Goal: Answer question/provide support: Share knowledge or assist other users

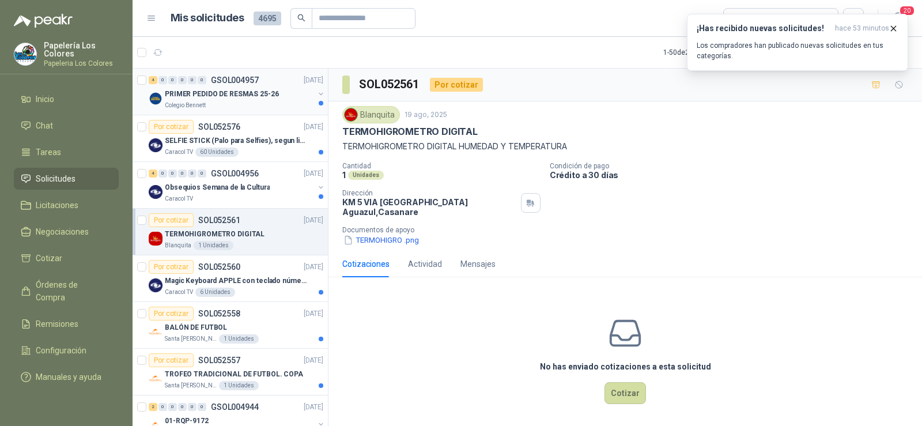
click at [206, 99] on p "PRIMER PEDIDO DE RESMAS 25-26" at bounding box center [222, 94] width 114 height 11
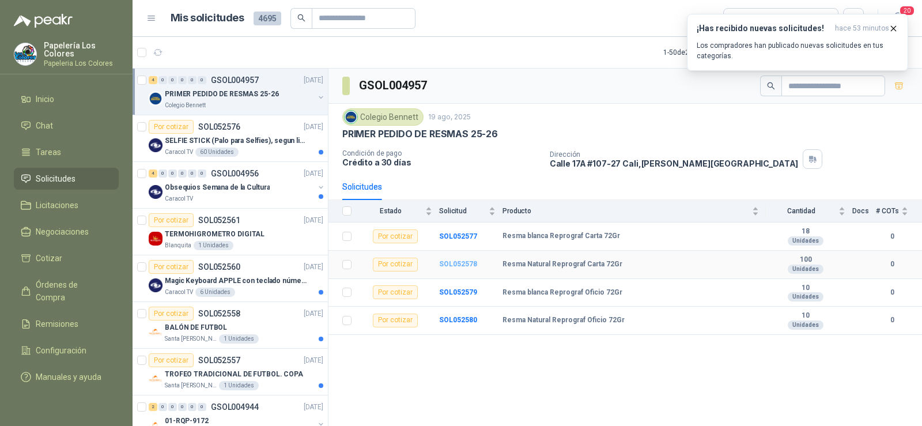
click at [449, 261] on b "SOL052578" at bounding box center [458, 264] width 38 height 8
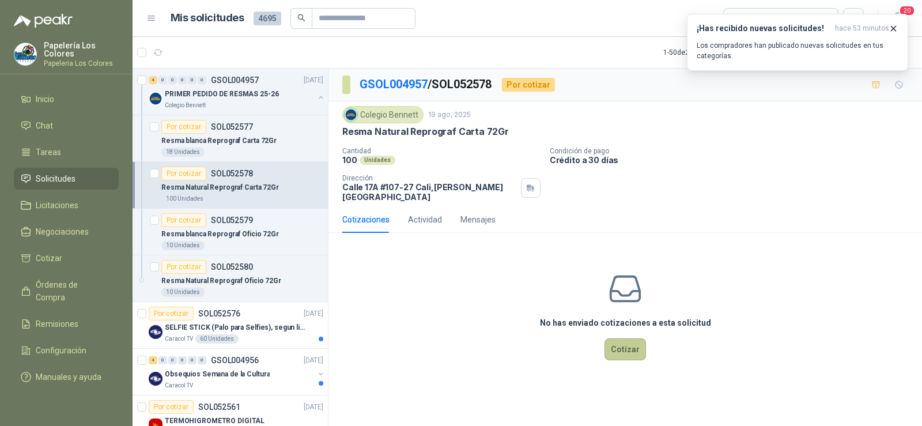
click at [622, 338] on button "Cotizar" at bounding box center [626, 349] width 42 height 22
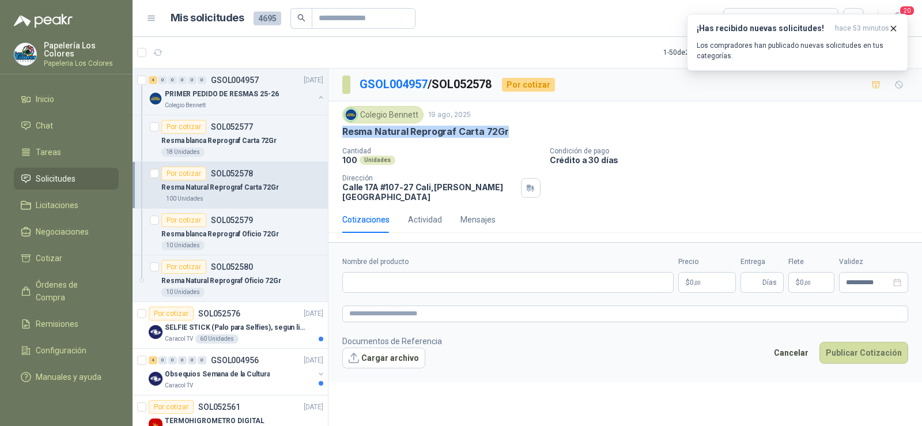
drag, startPoint x: 502, startPoint y: 135, endPoint x: 342, endPoint y: 131, distance: 159.7
click at [342, 131] on p "Resma Natural Reprograf Carta 72Gr" at bounding box center [425, 132] width 167 height 12
copy p "Resma Natural Reprograf Carta 72Gr"
click at [414, 277] on input "Nombre del producto" at bounding box center [507, 282] width 331 height 21
paste input "**********"
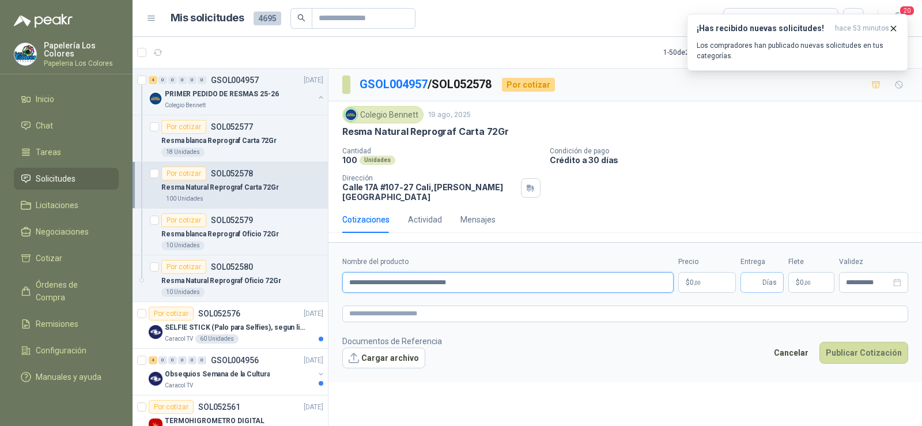
type input "**********"
click at [753, 274] on input "Entrega" at bounding box center [754, 283] width 13 height 20
type input "*"
click at [793, 277] on p "$ 0 ,00" at bounding box center [812, 282] width 46 height 21
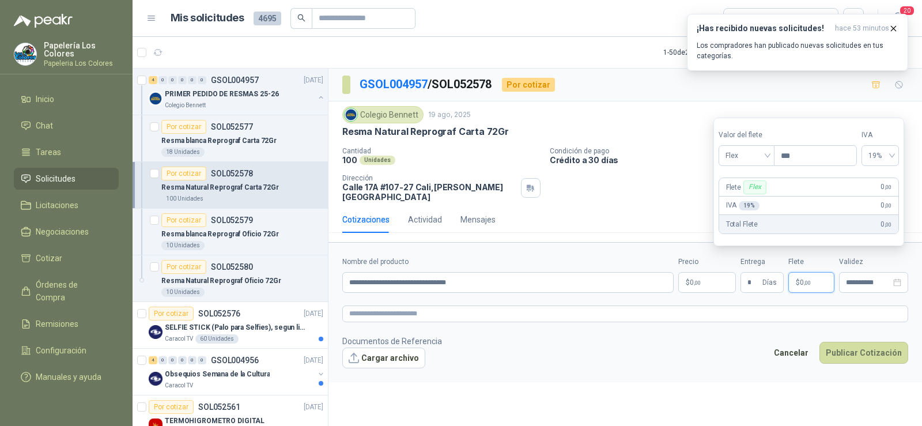
click at [716, 287] on form "**********" at bounding box center [626, 312] width 594 height 140
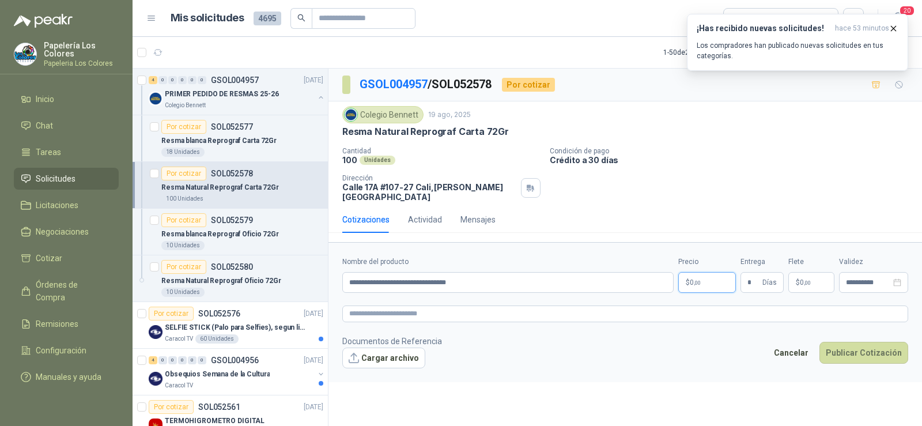
click at [707, 280] on p "$ 0 ,00" at bounding box center [708, 282] width 58 height 21
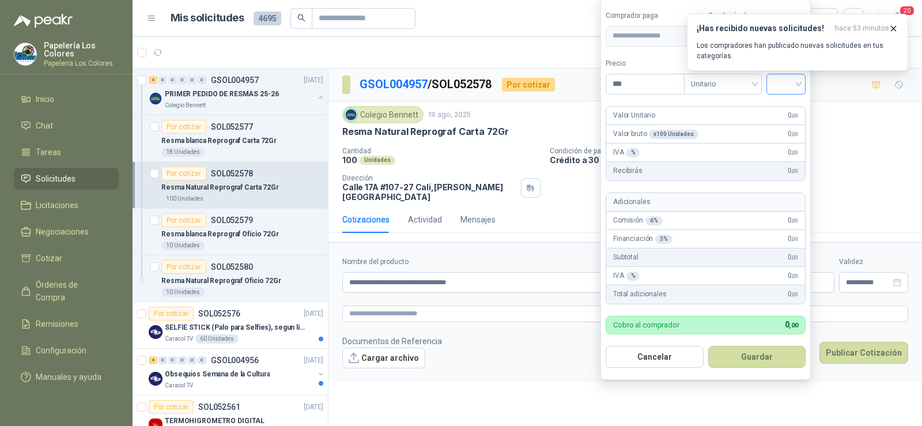
click at [792, 84] on input "search" at bounding box center [786, 82] width 25 height 17
click at [794, 104] on div "19%" at bounding box center [788, 107] width 21 height 13
click at [892, 24] on icon "button" at bounding box center [894, 29] width 10 height 10
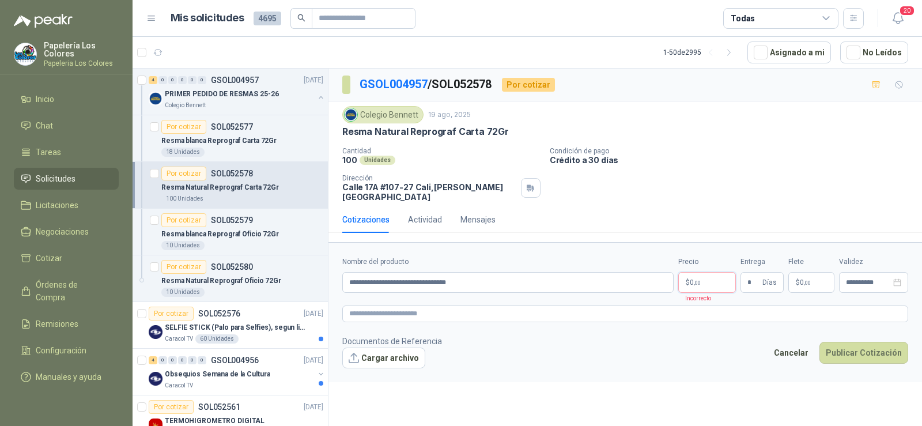
click at [703, 272] on body "Papelería Los Colores Papeleria Los Colores Inicio Chat Tareas Solicitudes Lici…" at bounding box center [461, 213] width 922 height 426
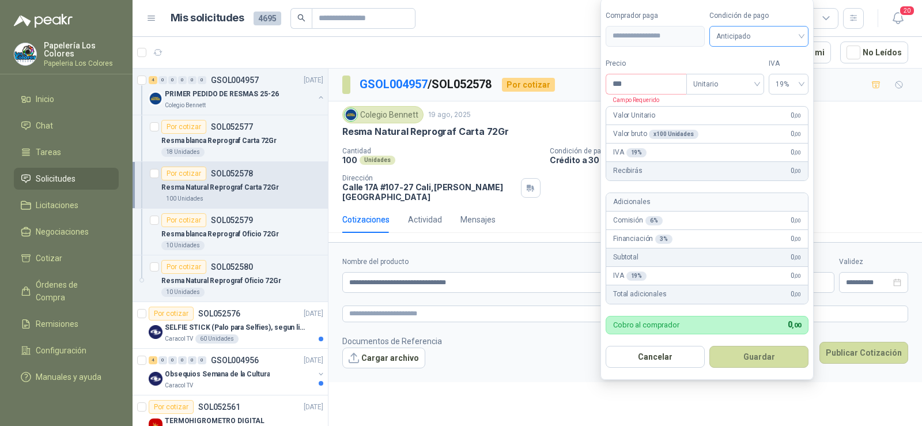
click at [782, 46] on div "Anticipado" at bounding box center [759, 36] width 99 height 21
click at [768, 73] on div "Crédito a 30 días" at bounding box center [759, 78] width 81 height 13
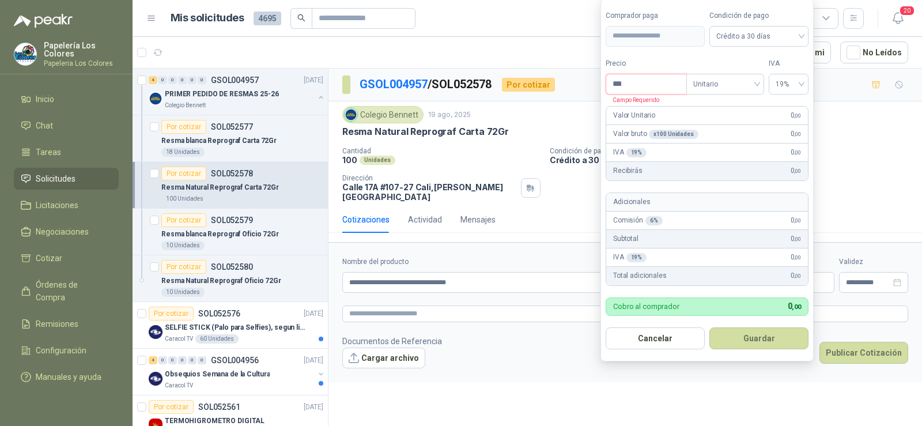
drag, startPoint x: 588, startPoint y: 88, endPoint x: 573, endPoint y: 88, distance: 15.0
click at [574, 88] on body "Papelería Los Colores Papeleria Los Colores Inicio Chat Tareas Solicitudes Lici…" at bounding box center [461, 213] width 922 height 426
type input "********"
click at [753, 344] on button "Guardar" at bounding box center [759, 338] width 99 height 22
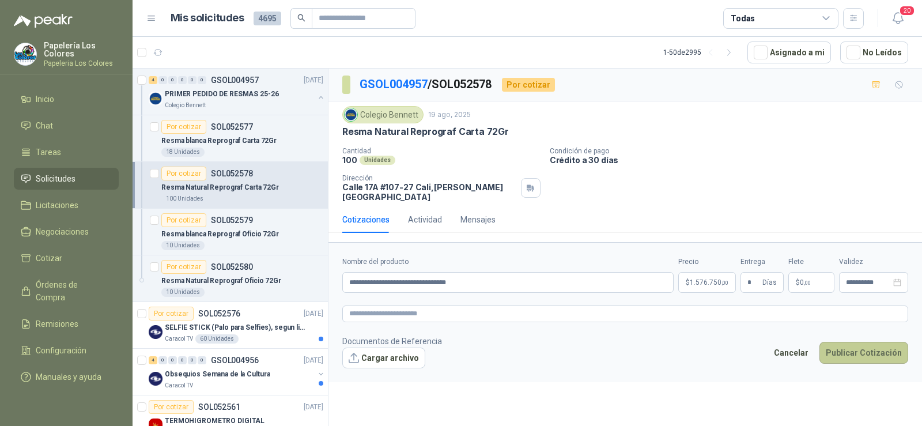
click at [843, 344] on button "Publicar Cotización" at bounding box center [864, 353] width 89 height 22
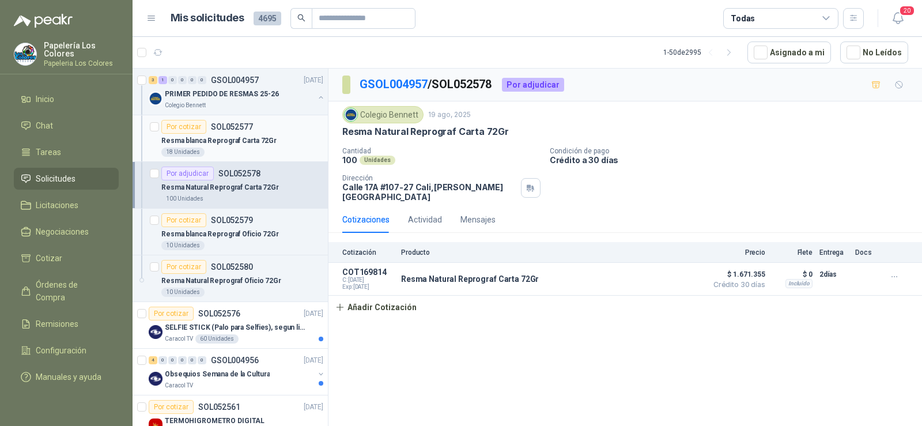
click at [184, 122] on div "Por cotizar" at bounding box center [183, 127] width 45 height 14
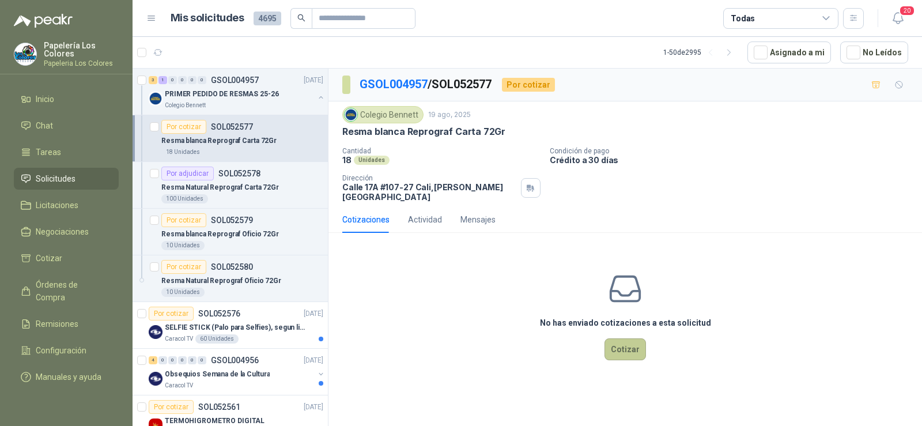
click at [613, 338] on button "Cotizar" at bounding box center [626, 349] width 42 height 22
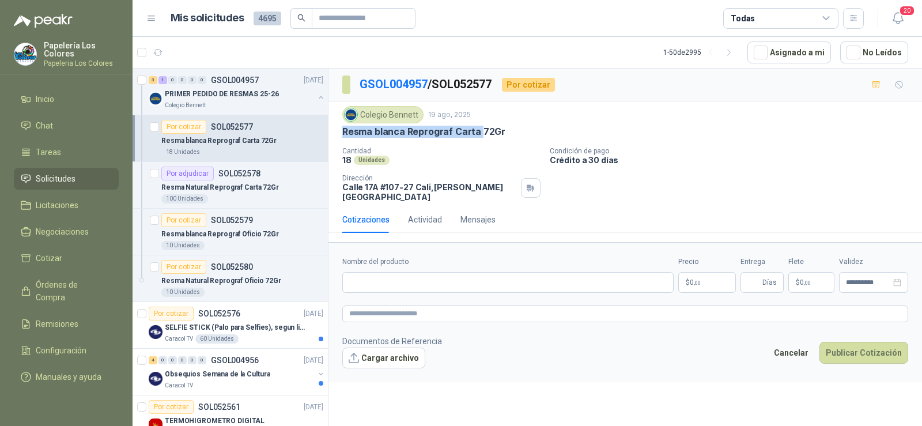
drag, startPoint x: 341, startPoint y: 133, endPoint x: 480, endPoint y: 135, distance: 139.0
click at [480, 135] on div "Colegio [PERSON_NAME] [DATE] Resma blanca Reprograf Carta 72Gr Cantidad 18 Unid…" at bounding box center [626, 153] width 594 height 105
copy p "Resma blanca Reprograf Carta"
click at [419, 273] on input "Nombre del producto" at bounding box center [507, 282] width 331 height 21
paste input "**********"
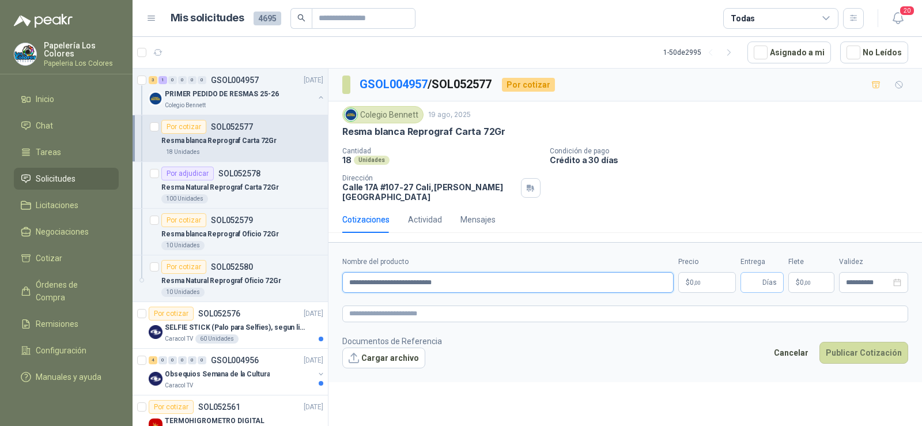
type input "**********"
click at [754, 277] on input "Entrega" at bounding box center [754, 283] width 13 height 20
type input "*"
click at [692, 272] on body "Papelería Los Colores Papeleria Los Colores Inicio Chat Tareas Solicitudes Lici…" at bounding box center [461, 213] width 922 height 426
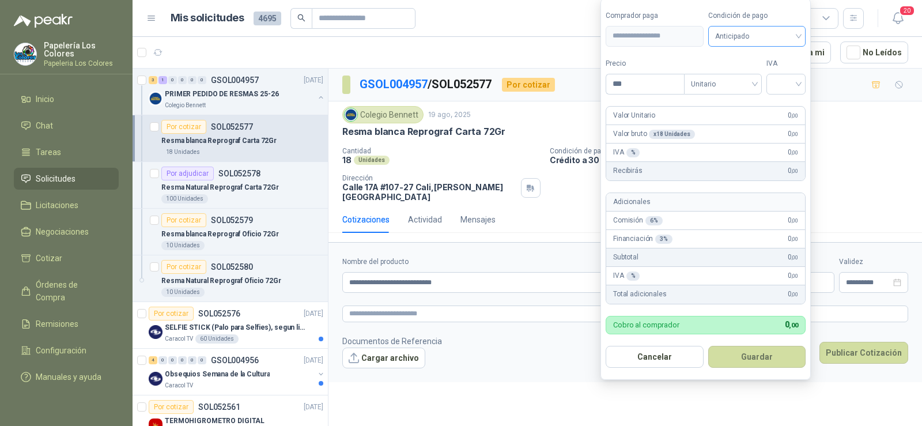
click at [758, 43] on span "Anticipado" at bounding box center [757, 36] width 84 height 17
click at [762, 76] on div "Crédito a 30 días" at bounding box center [759, 78] width 81 height 13
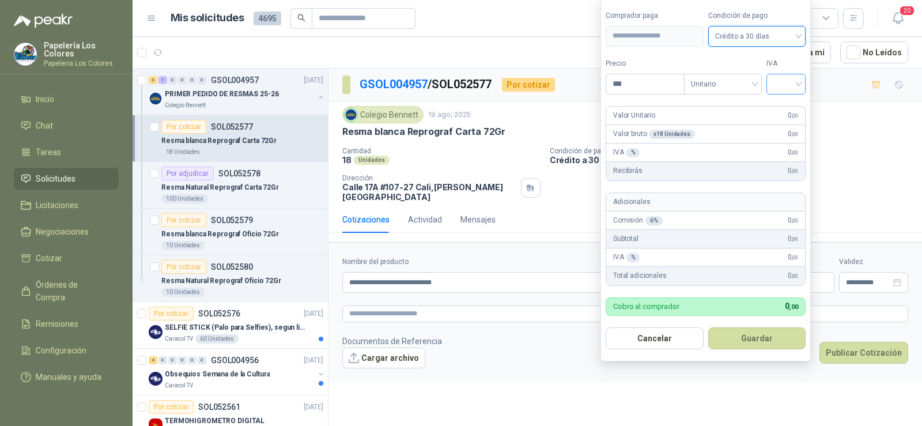
click at [778, 85] on input "search" at bounding box center [786, 82] width 25 height 17
click at [789, 107] on div "19%" at bounding box center [788, 107] width 21 height 13
drag, startPoint x: 643, startPoint y: 84, endPoint x: 580, endPoint y: 88, distance: 63.5
click at [581, 88] on body "Papelería Los Colores Papeleria Los Colores Inicio Chat Tareas Solicitudes Lici…" at bounding box center [461, 213] width 922 height 426
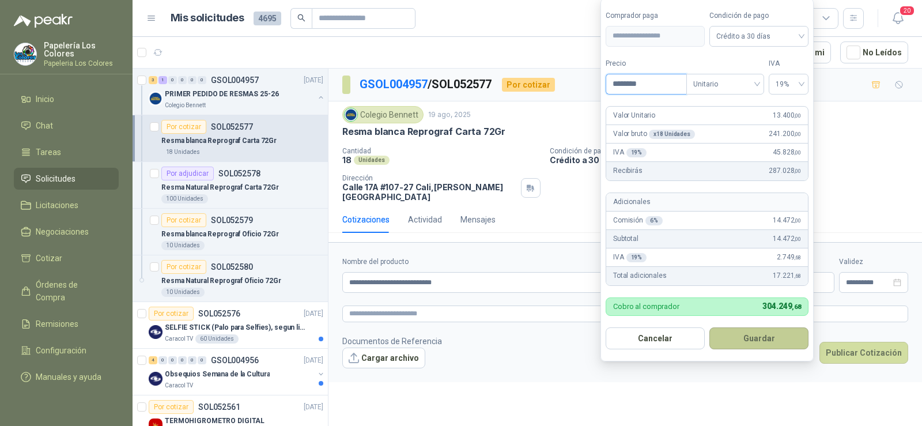
type input "********"
click at [762, 341] on button "Guardar" at bounding box center [759, 338] width 99 height 22
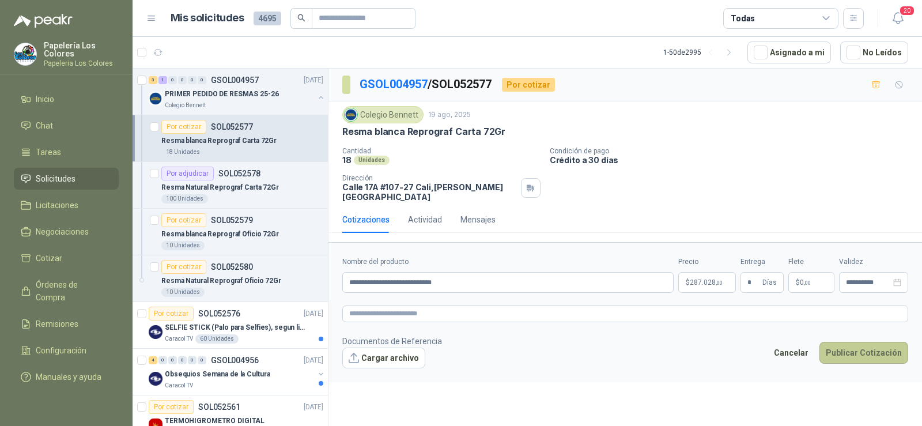
click at [838, 342] on button "Publicar Cotización" at bounding box center [864, 353] width 89 height 22
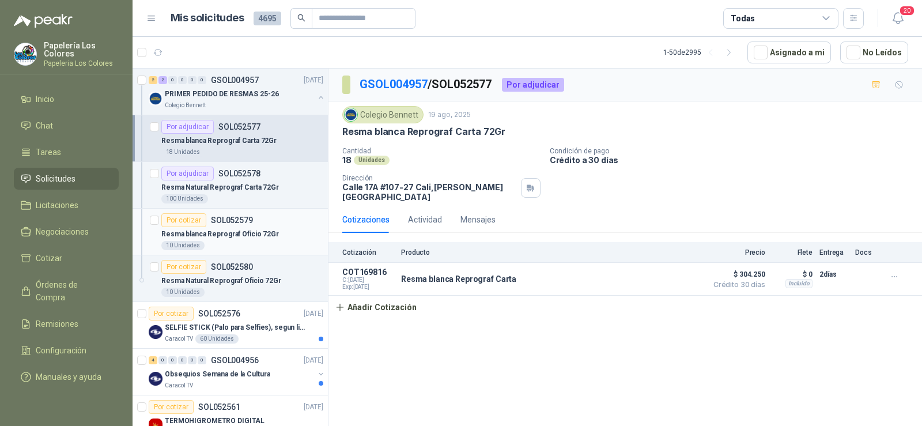
click at [187, 221] on div "Por cotizar" at bounding box center [183, 220] width 45 height 14
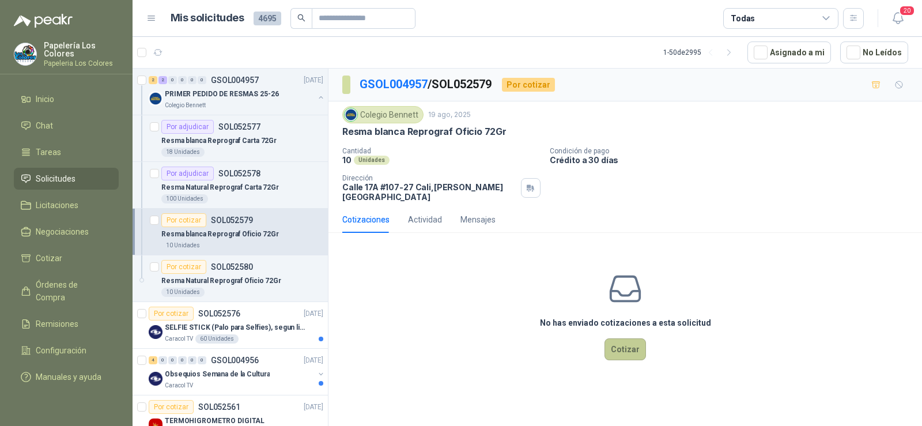
click at [627, 345] on button "Cotizar" at bounding box center [626, 349] width 42 height 22
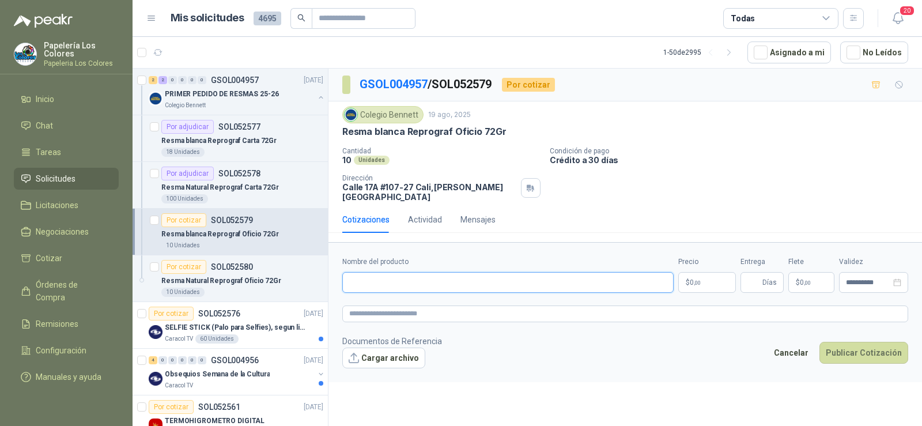
click at [391, 280] on input "Nombre del producto" at bounding box center [507, 282] width 331 height 21
drag, startPoint x: 345, startPoint y: 131, endPoint x: 482, endPoint y: 136, distance: 136.7
click at [482, 136] on p "Resma blanca Reprograf Oficio 72Gr" at bounding box center [424, 132] width 164 height 12
copy p "Resma blanca Reprograf Oficio"
click at [424, 276] on input "Nombre del producto" at bounding box center [507, 282] width 331 height 21
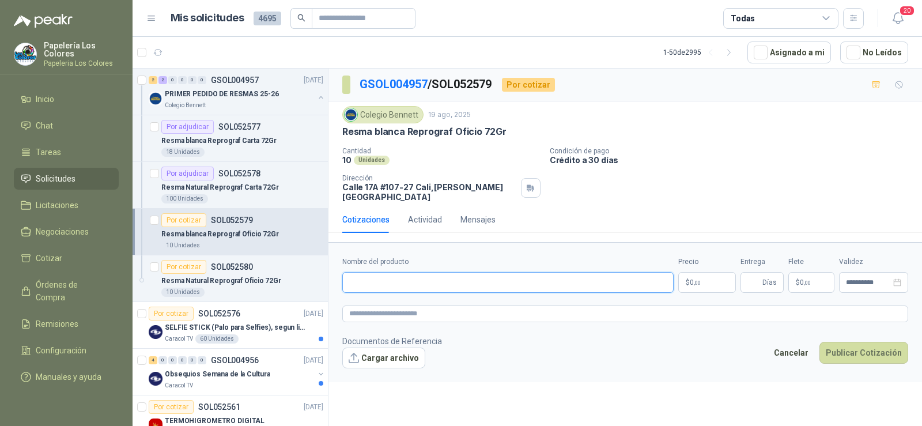
paste input "**********"
type input "**********"
click at [754, 280] on input "Entrega" at bounding box center [754, 283] width 13 height 20
type input "*"
click at [697, 273] on body "Papelería Los Colores Papeleria Los Colores Inicio Chat Tareas Solicitudes Lici…" at bounding box center [461, 213] width 922 height 426
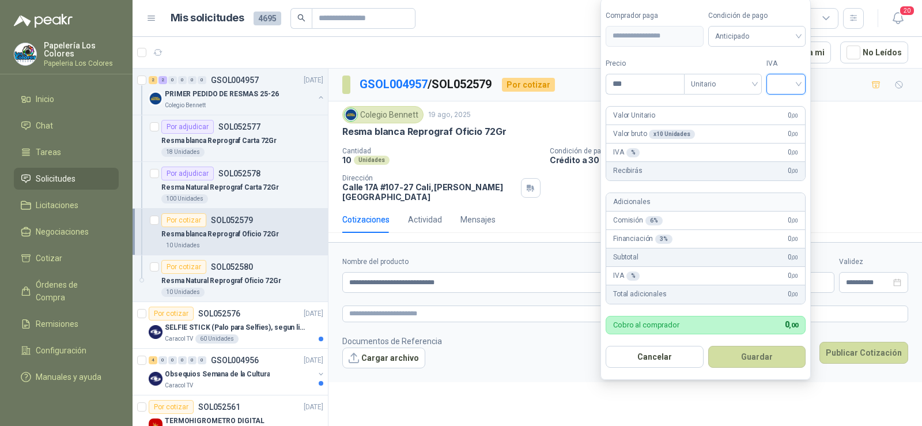
click at [794, 85] on input "search" at bounding box center [786, 82] width 25 height 17
click at [783, 109] on div "19%" at bounding box center [788, 107] width 21 height 13
click at [756, 35] on span "Anticipado" at bounding box center [759, 36] width 85 height 17
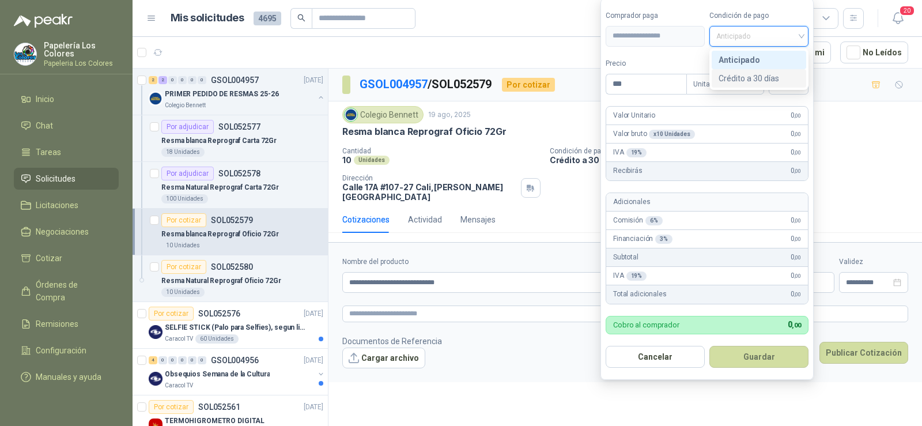
click at [747, 80] on div "Crédito a 30 días" at bounding box center [759, 78] width 81 height 13
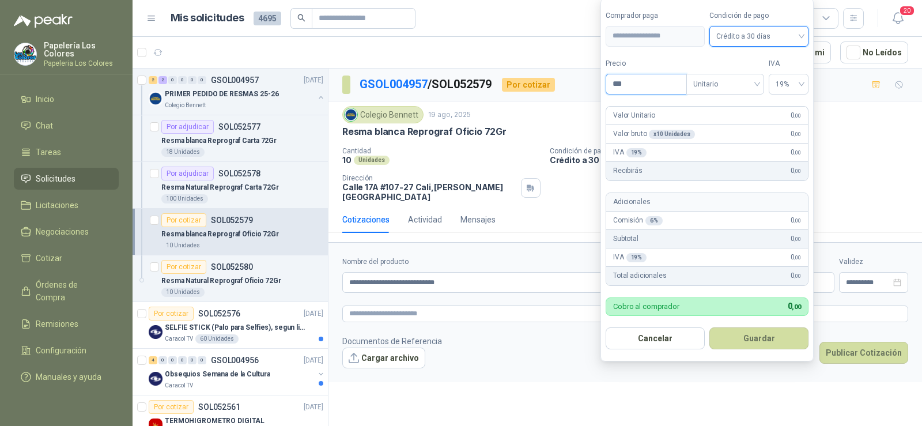
drag, startPoint x: 612, startPoint y: 79, endPoint x: 563, endPoint y: 79, distance: 49.0
click at [564, 79] on body "Papelería Los Colores Papeleria Los Colores Inicio Chat Tareas Solicitudes Lici…" at bounding box center [461, 213] width 922 height 426
type input "********"
click at [763, 337] on button "Guardar" at bounding box center [759, 338] width 99 height 22
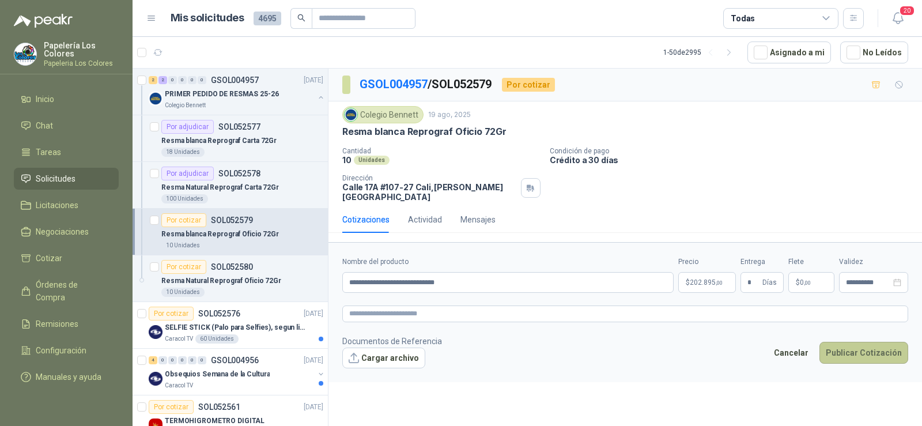
click at [854, 347] on button "Publicar Cotización" at bounding box center [864, 353] width 89 height 22
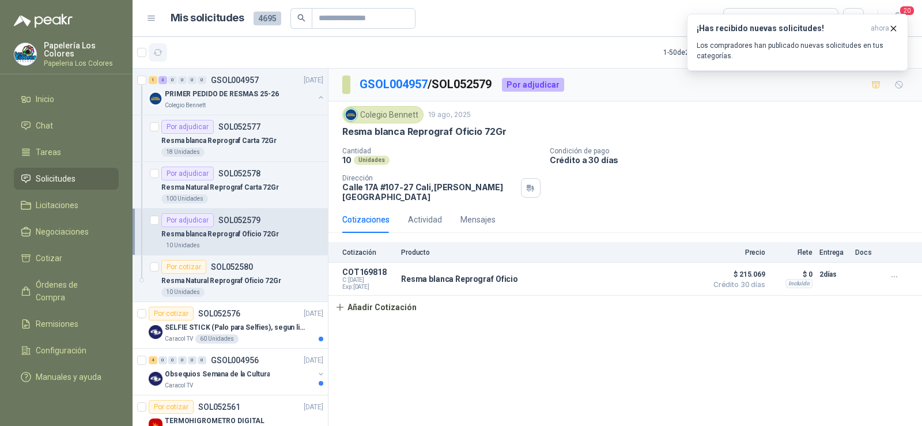
click at [157, 55] on icon "button" at bounding box center [158, 53] width 10 height 10
click at [892, 28] on icon "button" at bounding box center [894, 29] width 10 height 10
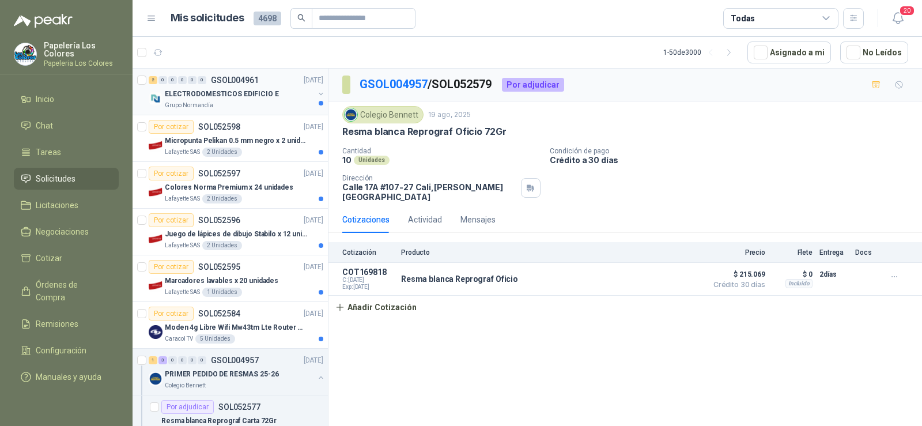
click at [206, 96] on p "ELECTRODOMESTICOS EDIFICIO E" at bounding box center [222, 94] width 114 height 11
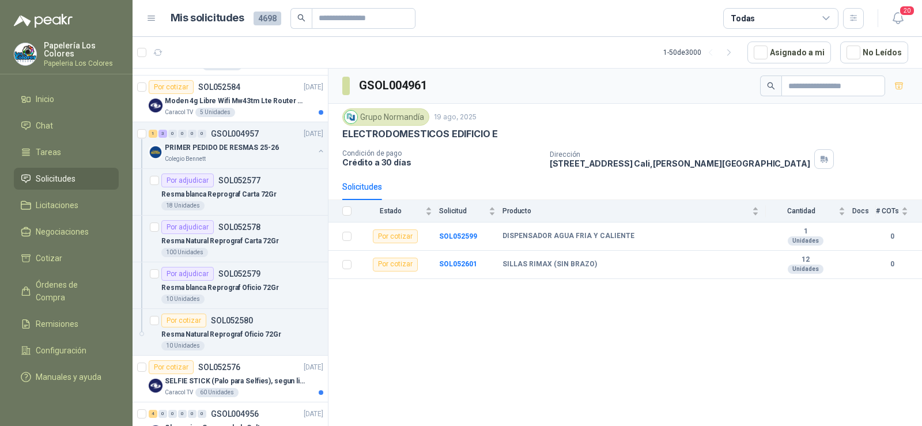
scroll to position [231, 0]
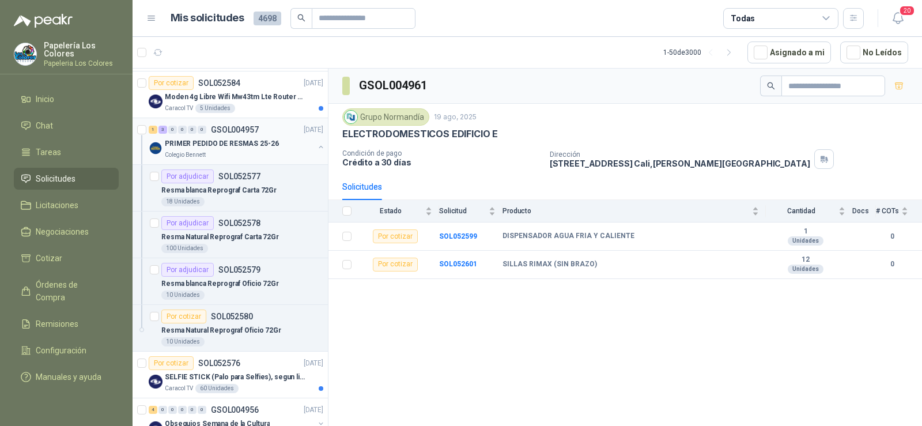
click at [195, 140] on p "PRIMER PEDIDO DE RESMAS 25-26" at bounding box center [222, 143] width 114 height 11
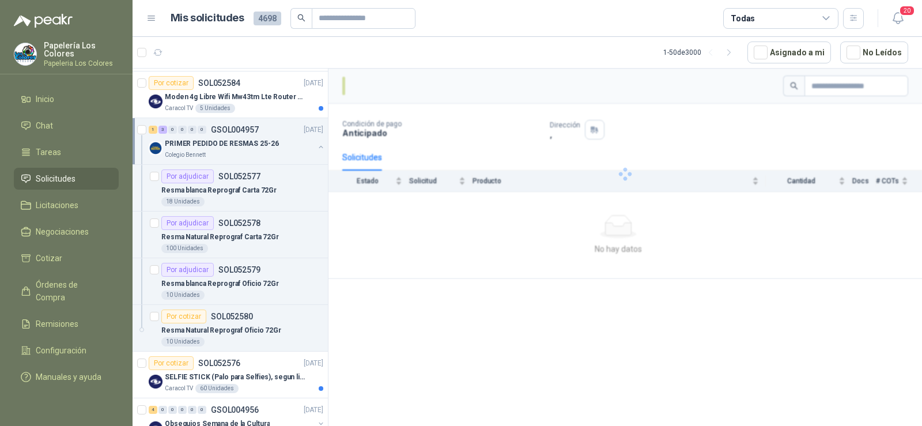
click at [195, 140] on p "PRIMER PEDIDO DE RESMAS 25-26" at bounding box center [222, 143] width 114 height 11
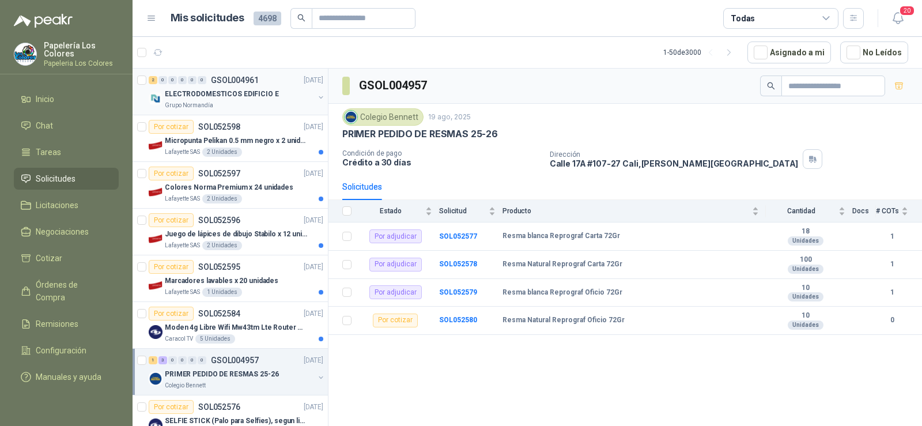
click at [197, 99] on p "ELECTRODOMESTICOS EDIFICIO E" at bounding box center [222, 94] width 114 height 11
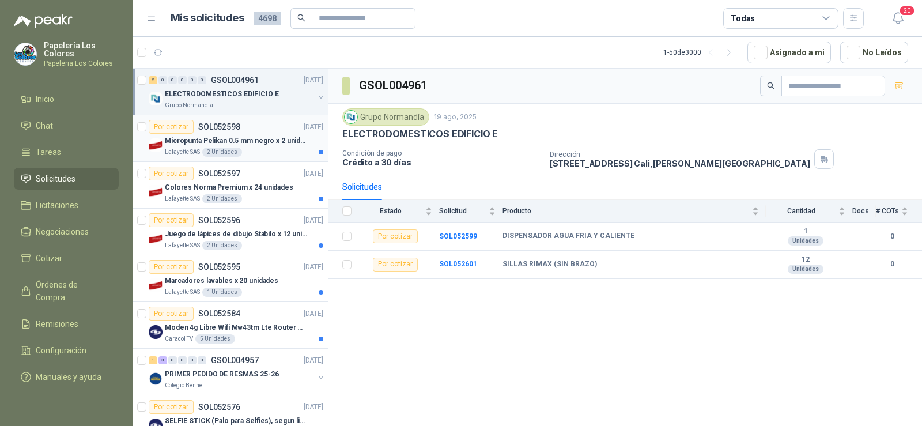
click at [193, 144] on p "Micropunta Pelikan 0.5 mm negro x 2 unidades" at bounding box center [237, 140] width 144 height 11
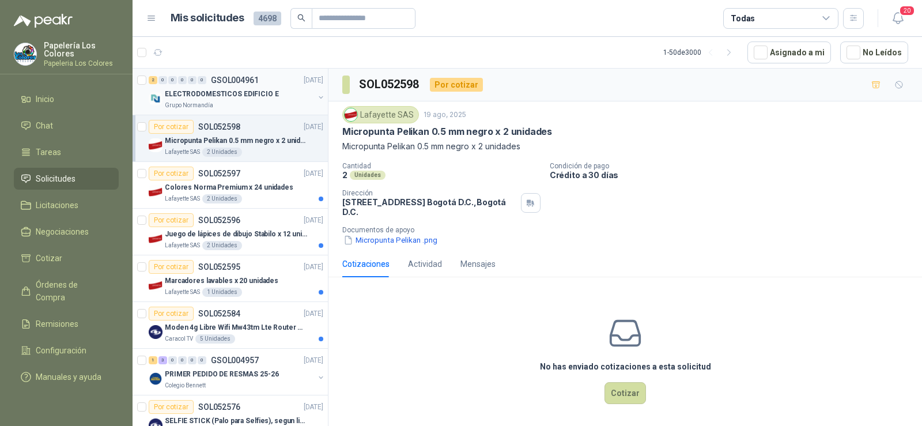
click at [228, 105] on div "Grupo Normandía" at bounding box center [239, 105] width 149 height 9
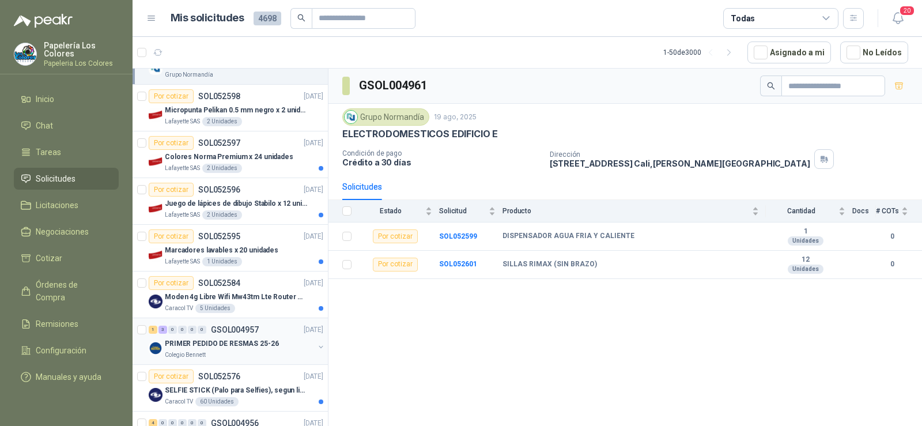
scroll to position [58, 0]
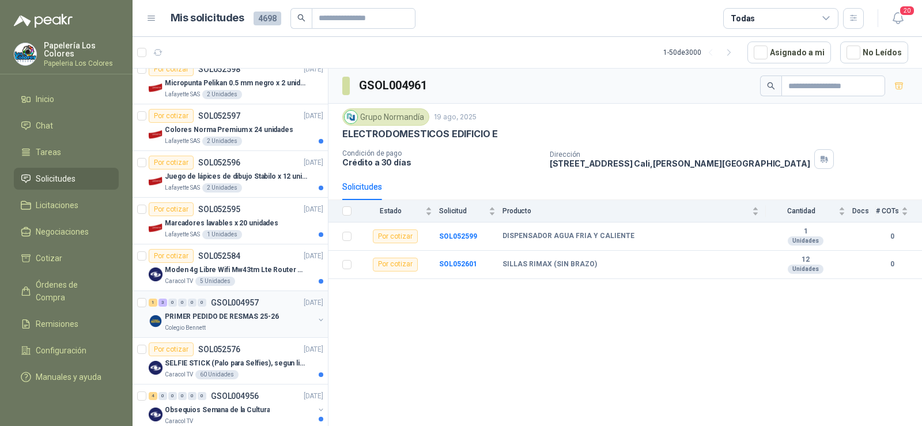
click at [212, 314] on p "PRIMER PEDIDO DE RESMAS 25-26" at bounding box center [222, 316] width 114 height 11
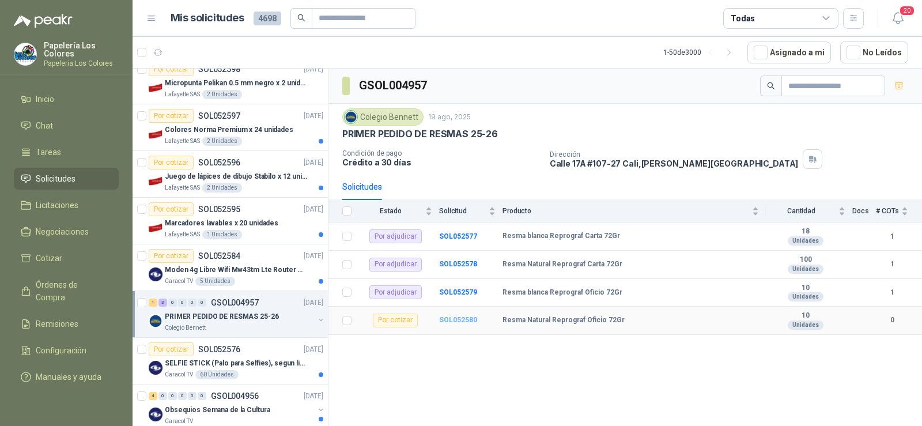
click at [458, 323] on b "SOL052580" at bounding box center [458, 320] width 38 height 8
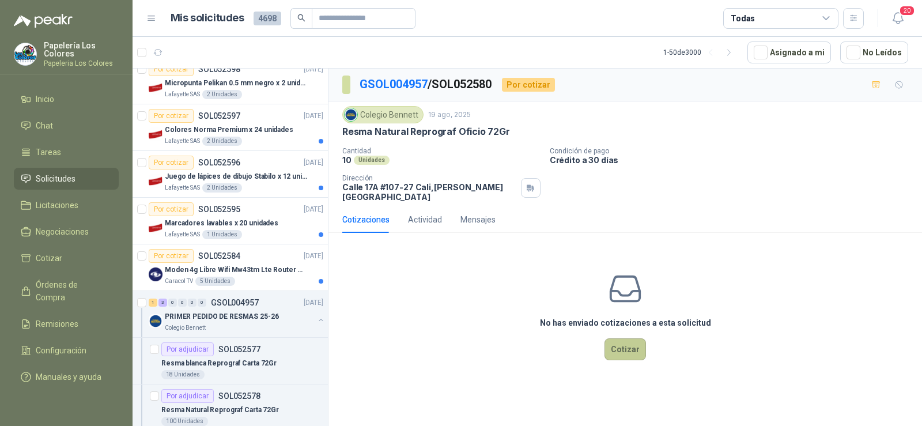
click at [632, 347] on button "Cotizar" at bounding box center [626, 349] width 42 height 22
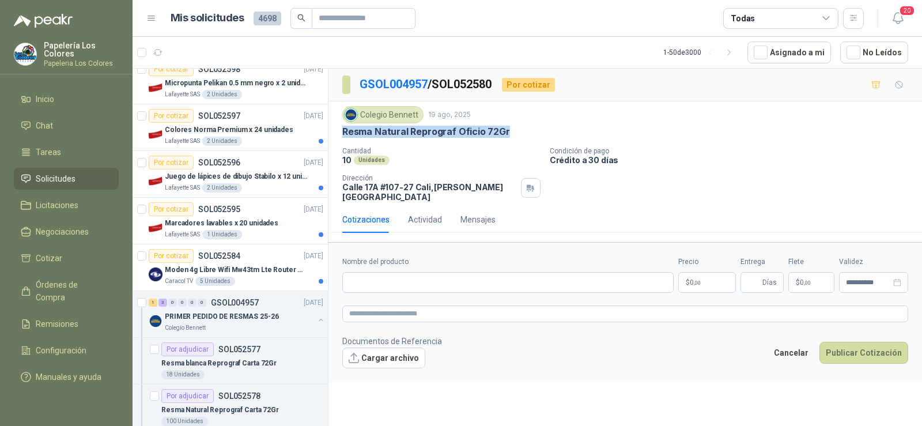
drag, startPoint x: 343, startPoint y: 133, endPoint x: 516, endPoint y: 133, distance: 172.9
click at [516, 133] on div "Resma Natural Reprograf Oficio 72Gr" at bounding box center [625, 132] width 566 height 12
copy p "Resma Natural Reprograf Oficio 72Gr"
click at [440, 273] on input "Nombre del producto" at bounding box center [507, 282] width 331 height 21
paste input "**********"
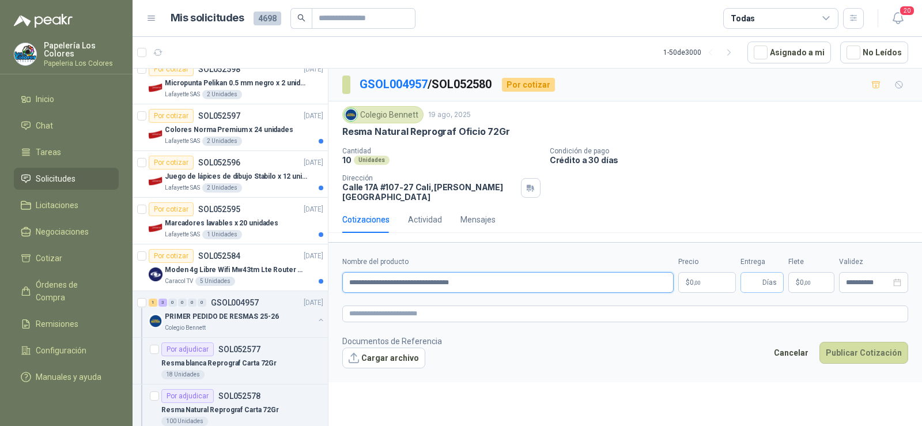
type input "**********"
click at [764, 273] on span "Días" at bounding box center [770, 283] width 14 height 20
type input "*"
click at [694, 276] on body "Papelería Los Colores Papeleria Los Colores Inicio Chat Tareas Solicitudes Lici…" at bounding box center [461, 213] width 922 height 426
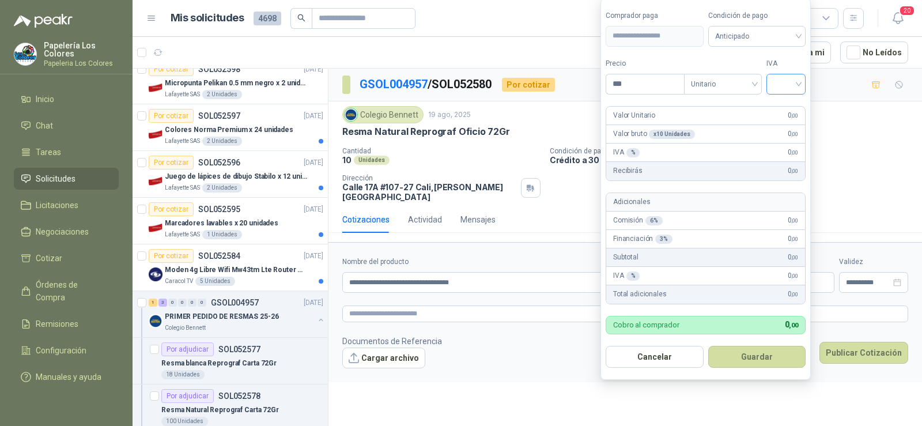
drag, startPoint x: 775, startPoint y: 83, endPoint x: 781, endPoint y: 89, distance: 8.2
click at [776, 83] on div at bounding box center [786, 84] width 39 height 21
click at [782, 101] on div "19%" at bounding box center [788, 107] width 21 height 13
click at [770, 45] on span at bounding box center [759, 37] width 85 height 20
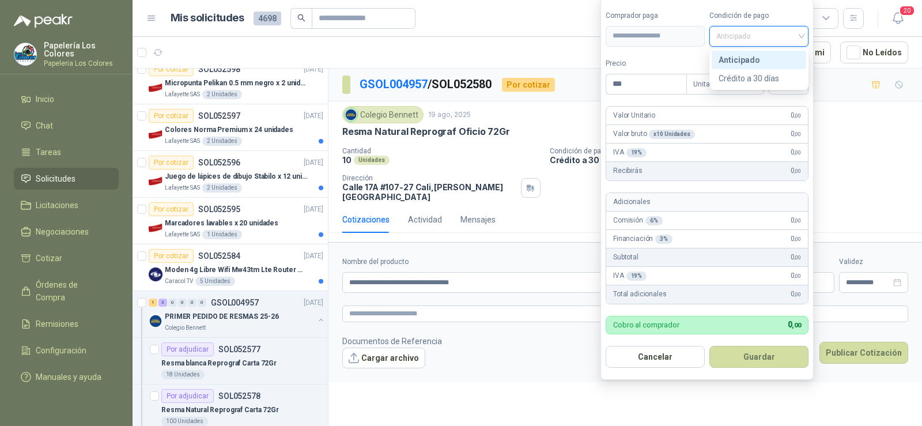
click at [768, 77] on div "Crédito a 30 días" at bounding box center [759, 78] width 81 height 13
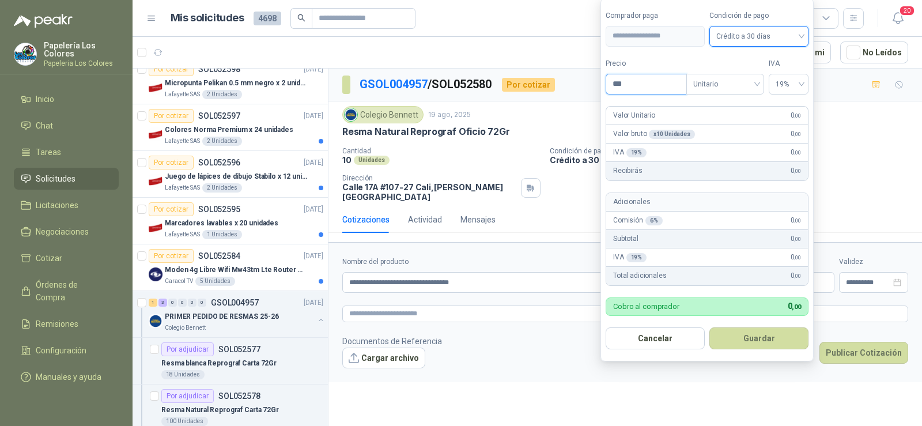
drag, startPoint x: 642, startPoint y: 80, endPoint x: 538, endPoint y: 88, distance: 104.7
click at [547, 88] on body "Papelería Los Colores Papeleria Los Colores Inicio Chat Tareas Solicitudes Lici…" at bounding box center [461, 213] width 922 height 426
type input "********"
click at [740, 342] on button "Guardar" at bounding box center [759, 338] width 99 height 22
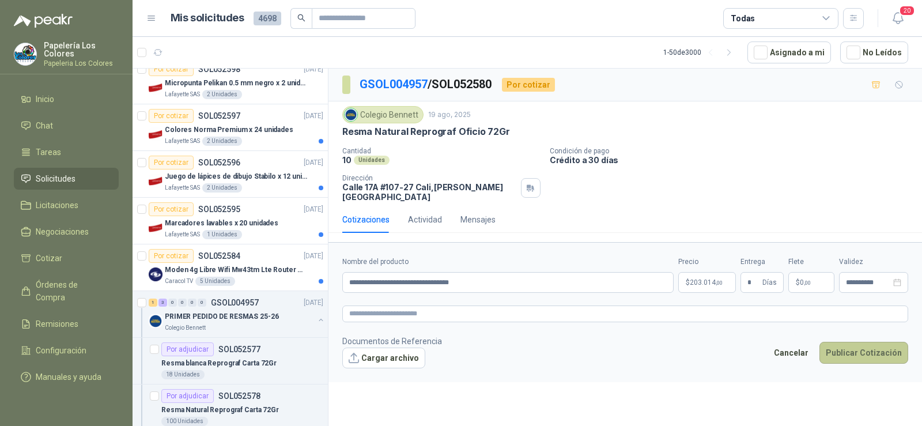
click at [854, 342] on button "Publicar Cotización" at bounding box center [864, 353] width 89 height 22
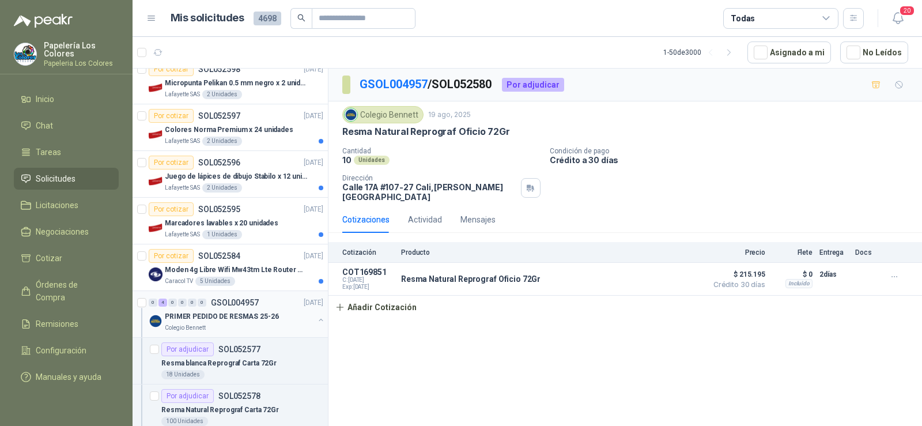
click at [201, 320] on p "PRIMER PEDIDO DE RESMAS 25-26" at bounding box center [222, 316] width 114 height 11
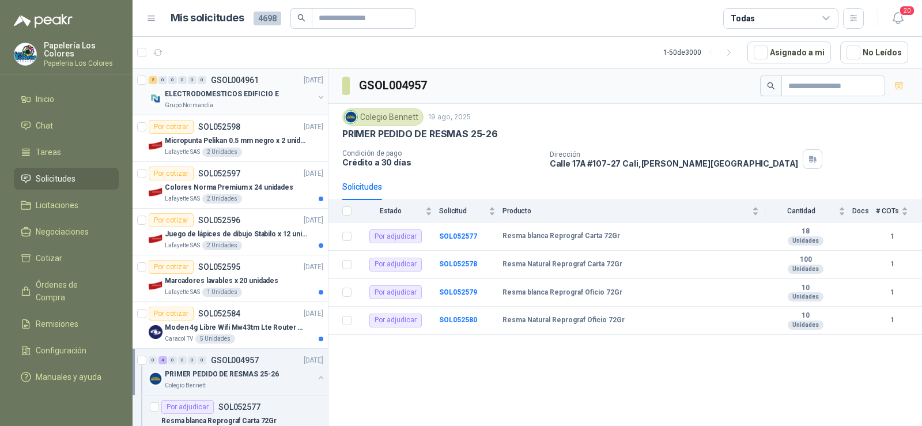
click at [208, 96] on p "ELECTRODOMESTICOS EDIFICIO E" at bounding box center [222, 94] width 114 height 11
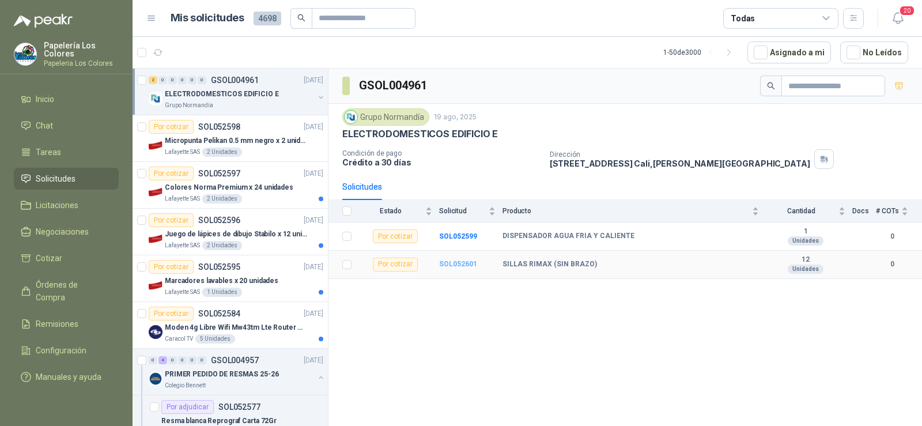
click at [451, 262] on b "SOL052601" at bounding box center [458, 264] width 38 height 8
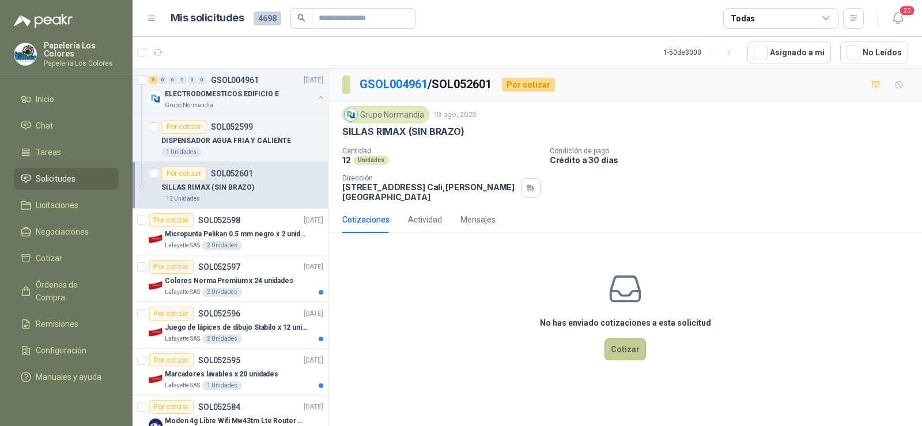
click at [630, 349] on button "Cotizar" at bounding box center [626, 349] width 42 height 22
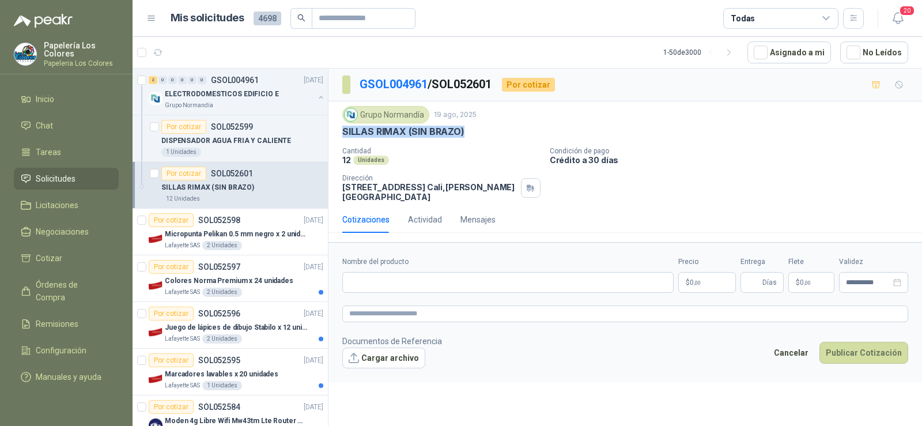
drag, startPoint x: 344, startPoint y: 136, endPoint x: 468, endPoint y: 142, distance: 124.1
click at [468, 142] on div "Grupo [PERSON_NAME] [DATE] SILLAS RIMAX (SIN BRAZO) Cantidad 12 Unidades Condic…" at bounding box center [625, 154] width 566 height 96
copy p "SILLAS RIMAX (SIN BRAZO)"
click at [426, 283] on input "Nombre del producto" at bounding box center [507, 282] width 331 height 21
paste input "**********"
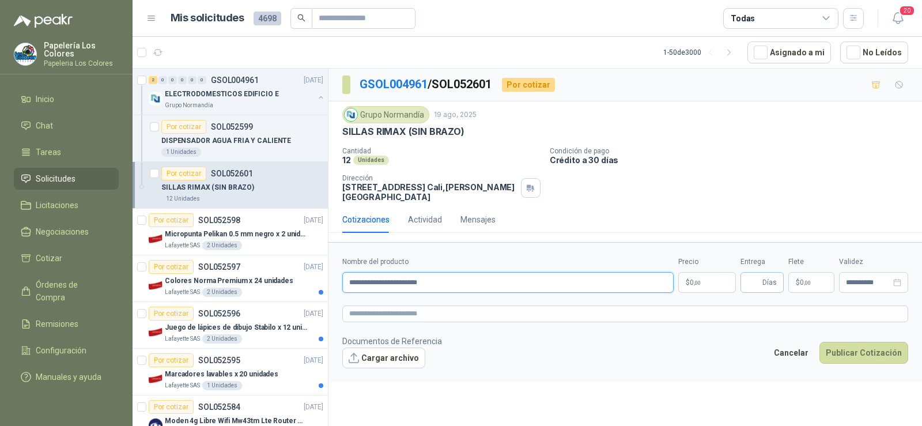
type input "**********"
click at [753, 285] on input "Entrega" at bounding box center [754, 283] width 13 height 20
type input "*"
click at [709, 285] on body "Papelería Los Colores Papeleria Los Colores Inicio Chat Tareas Solicitudes Lici…" at bounding box center [461, 213] width 922 height 426
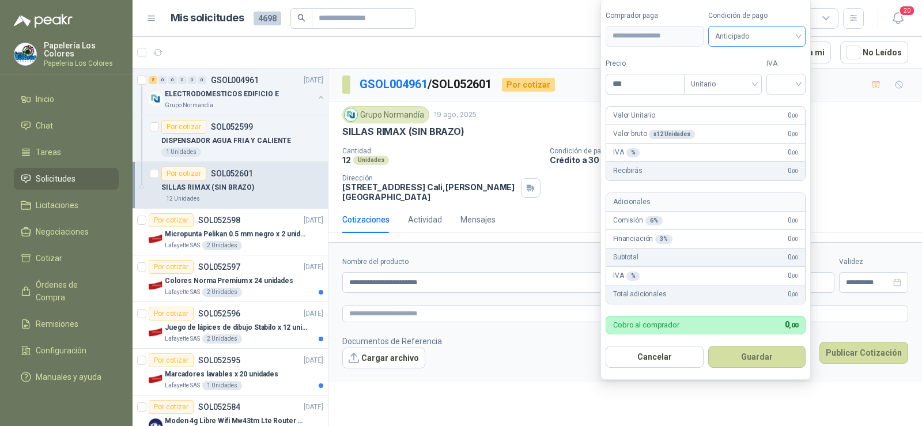
click at [745, 31] on span "Anticipado" at bounding box center [757, 36] width 84 height 17
click at [753, 78] on div "Crédito a 30 días" at bounding box center [759, 78] width 81 height 13
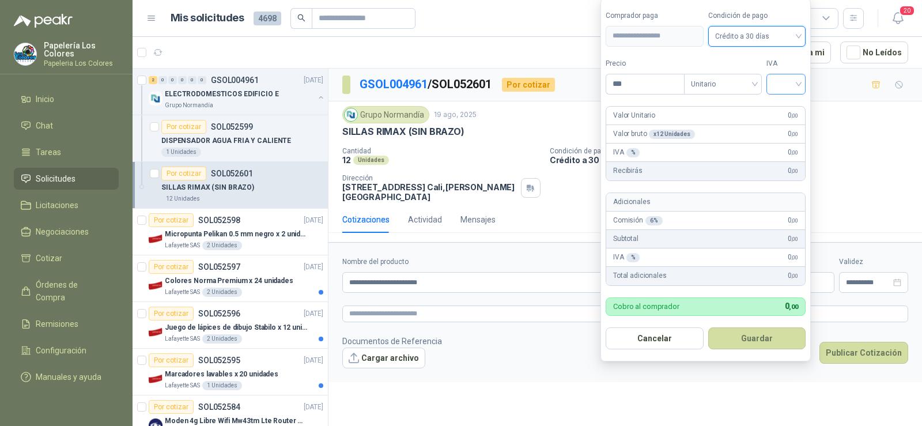
click at [789, 80] on input "search" at bounding box center [786, 82] width 25 height 17
click at [796, 102] on div "19%" at bounding box center [788, 107] width 21 height 13
drag, startPoint x: 536, startPoint y: 84, endPoint x: 489, endPoint y: 84, distance: 46.7
click at [489, 84] on body "Papelería Los Colores Papeleria Los Colores Inicio Chat Tareas Solicitudes Lici…" at bounding box center [461, 213] width 922 height 426
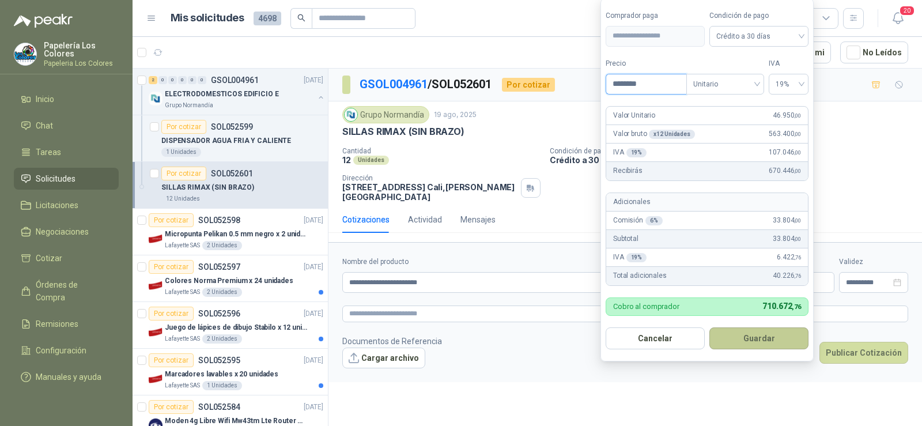
type input "********"
click at [732, 341] on button "Guardar" at bounding box center [759, 338] width 99 height 22
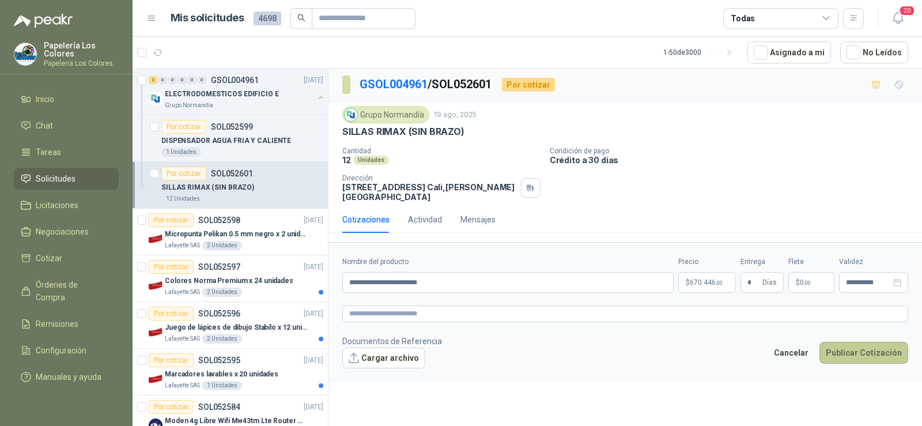
click at [857, 350] on button "Publicar Cotización" at bounding box center [864, 353] width 89 height 22
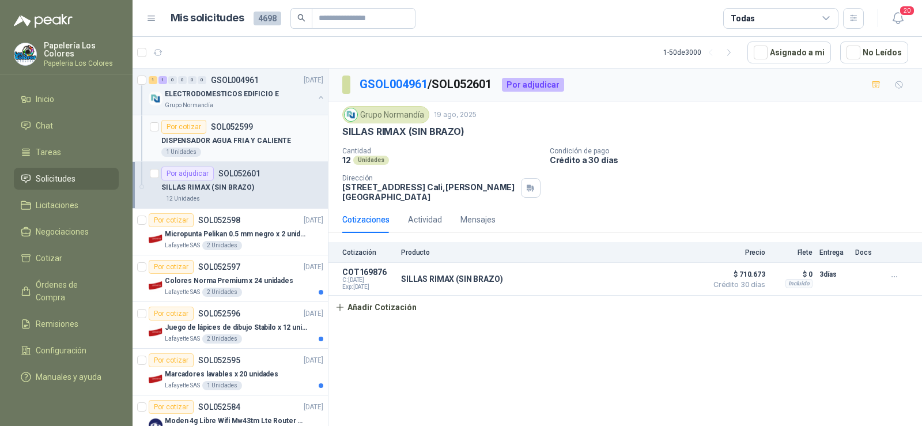
click at [224, 131] on p "SOL052599" at bounding box center [232, 127] width 42 height 8
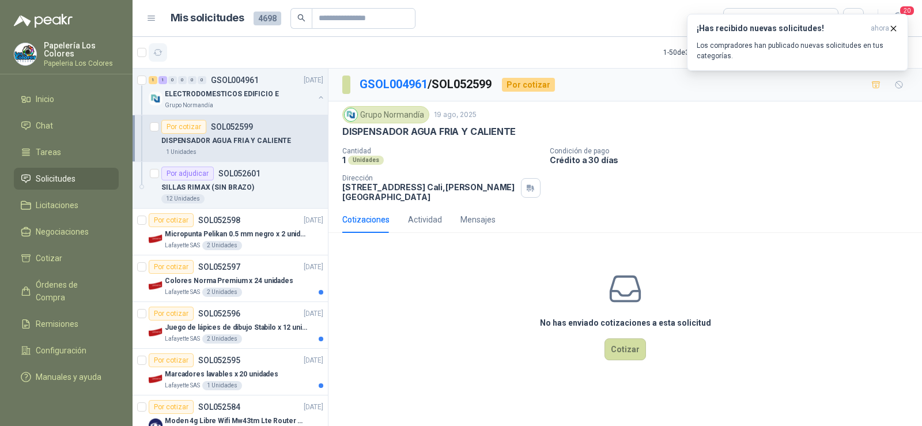
click at [160, 54] on icon "button" at bounding box center [158, 53] width 10 height 10
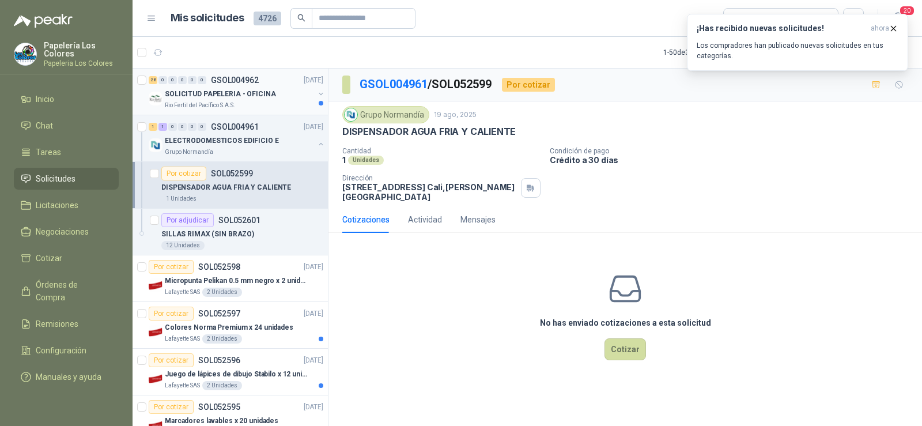
click at [196, 104] on p "Rio Fertil del Pacífico S.A.S." at bounding box center [200, 105] width 70 height 9
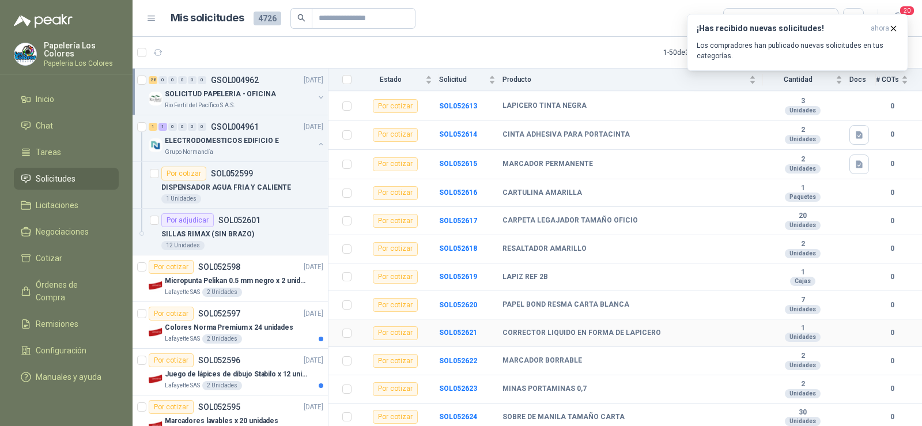
scroll to position [404, 0]
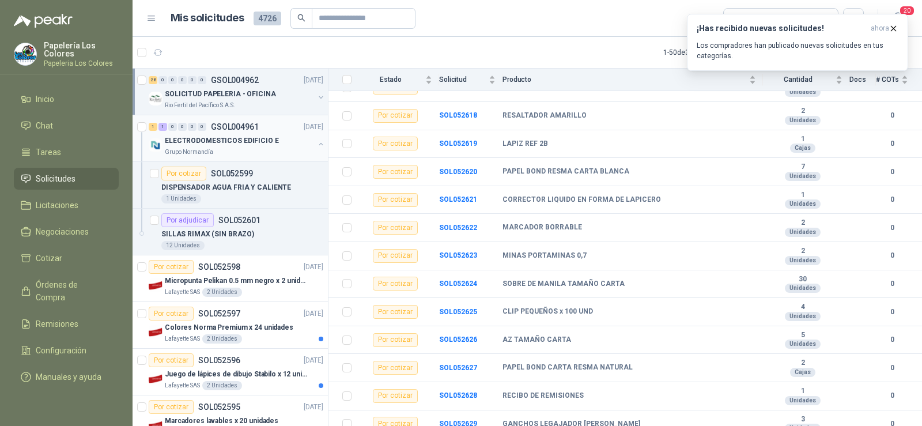
click at [209, 149] on p "Grupo Normandía" at bounding box center [189, 152] width 48 height 9
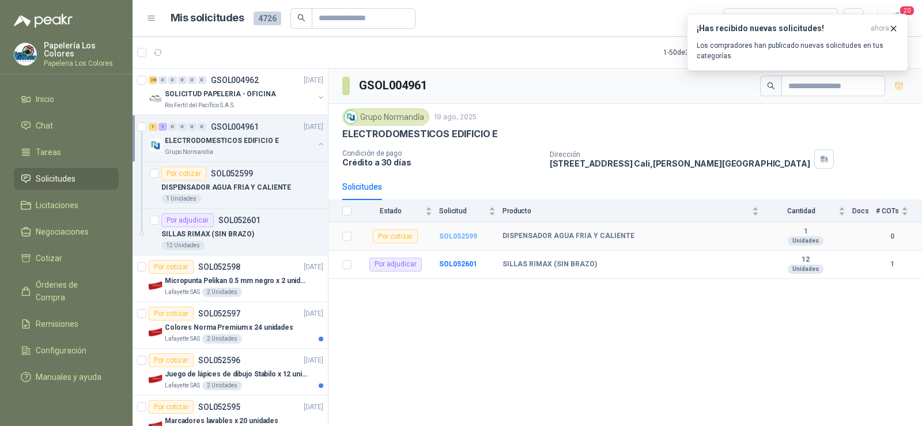
click at [443, 234] on b "SOL052599" at bounding box center [458, 236] width 38 height 8
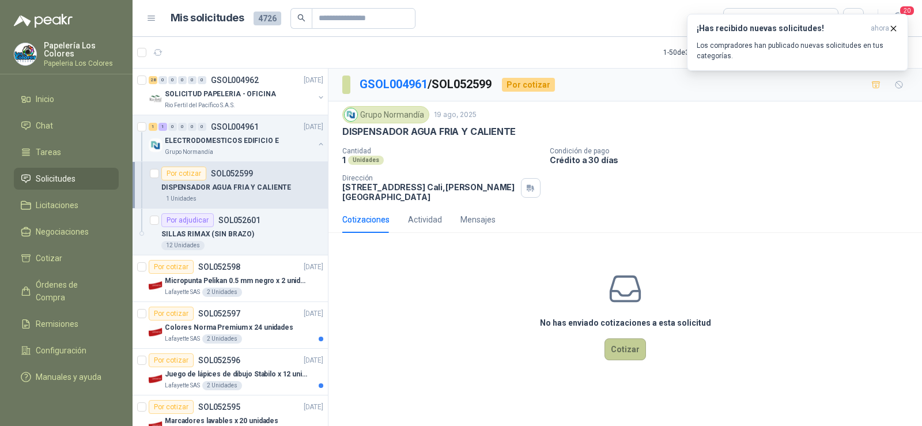
click at [623, 358] on button "Cotizar" at bounding box center [626, 349] width 42 height 22
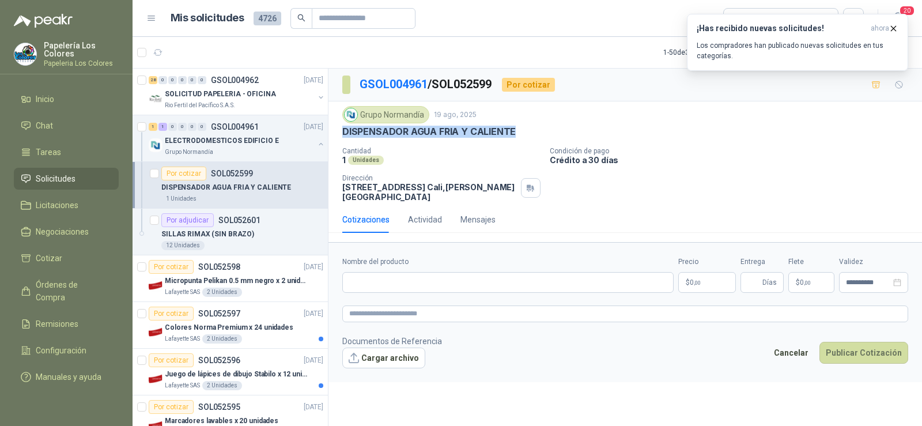
drag, startPoint x: 344, startPoint y: 130, endPoint x: 536, endPoint y: 135, distance: 192.0
click at [536, 135] on div "DISPENSADOR AGUA FRIA Y CALIENTE" at bounding box center [625, 132] width 566 height 12
copy p "DISPENSADOR AGUA FRIA Y CALIENTE"
click at [408, 282] on input "Nombre del producto" at bounding box center [507, 282] width 331 height 21
paste input "**********"
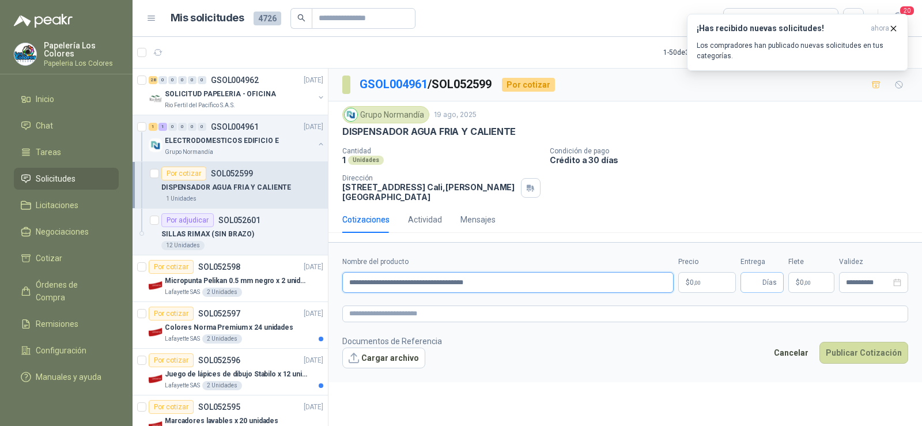
type input "**********"
click at [756, 282] on input "Entrega" at bounding box center [754, 283] width 13 height 20
type input "*"
click at [704, 282] on p "$ 0 ,00" at bounding box center [708, 282] width 58 height 21
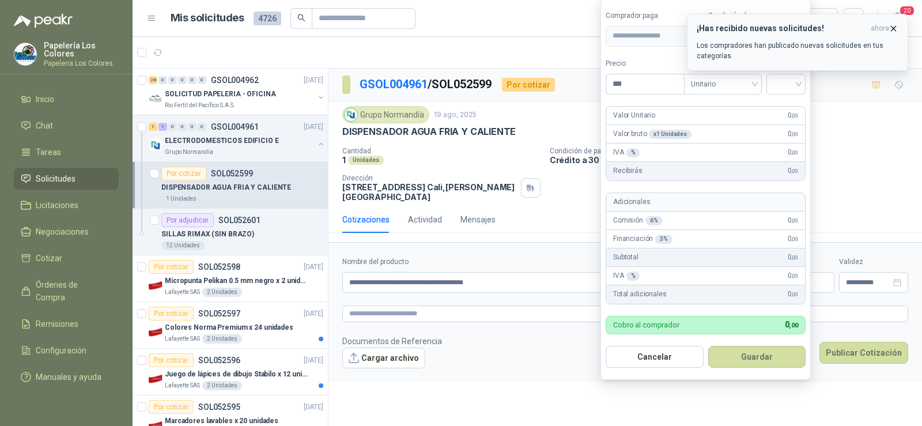
click at [894, 28] on icon "button" at bounding box center [894, 29] width 10 height 10
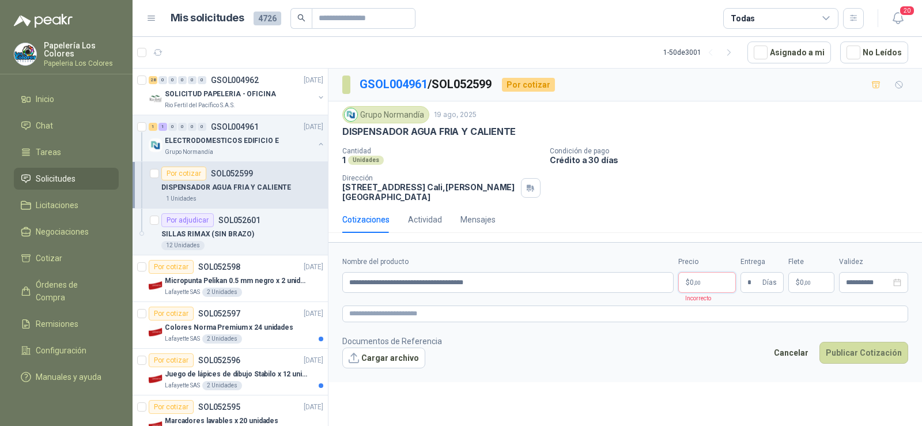
click at [692, 284] on span "0 ,00" at bounding box center [695, 282] width 11 height 7
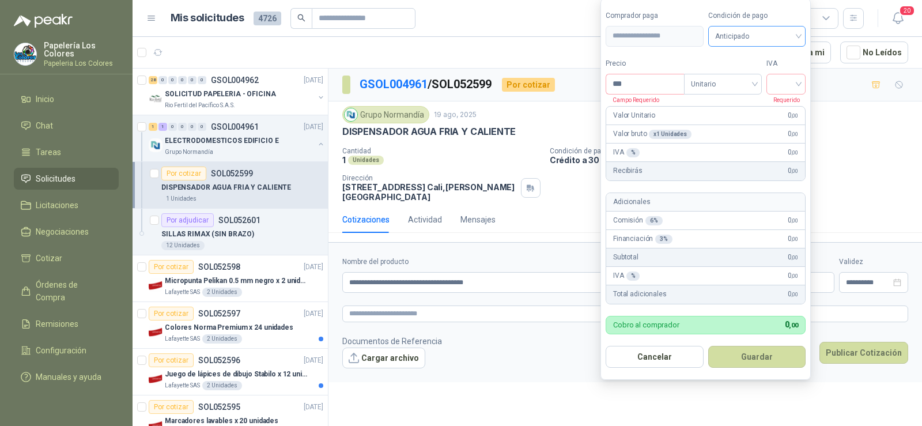
click at [788, 35] on span "Anticipado" at bounding box center [757, 36] width 84 height 17
click at [775, 77] on div "Crédito a 30 días" at bounding box center [759, 78] width 81 height 13
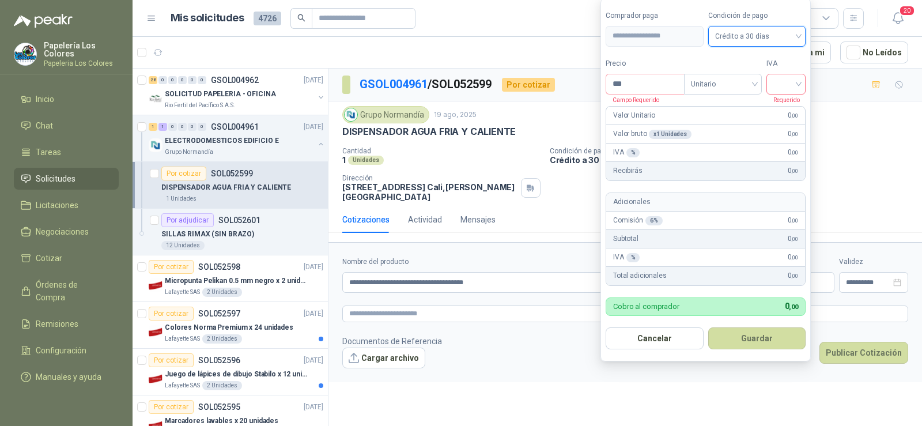
click at [777, 92] on span at bounding box center [786, 84] width 25 height 20
click at [787, 105] on div "19%" at bounding box center [788, 107] width 21 height 13
click at [655, 87] on input "***" at bounding box center [646, 84] width 80 height 20
drag, startPoint x: 635, startPoint y: 82, endPoint x: 582, endPoint y: 82, distance: 53.6
click at [582, 82] on body "Papelería Los Colores Papeleria Los Colores Inicio Chat Tareas Solicitudes Lici…" at bounding box center [461, 213] width 922 height 426
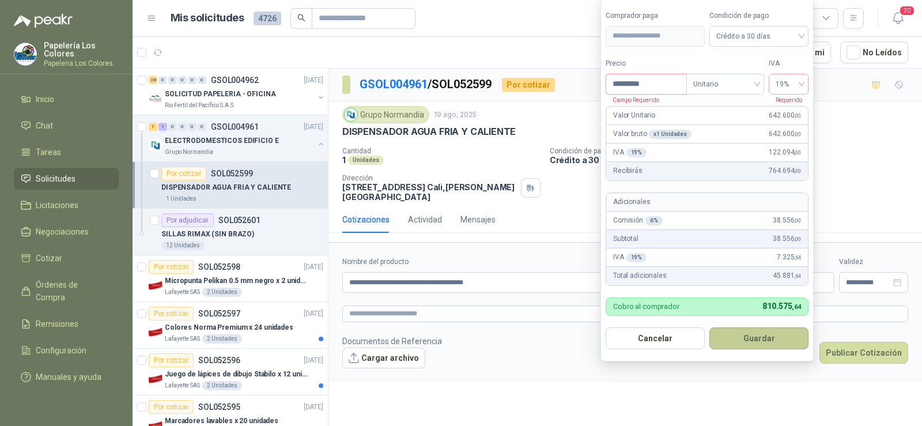
type input "*********"
click at [763, 337] on button "Guardar" at bounding box center [759, 338] width 99 height 22
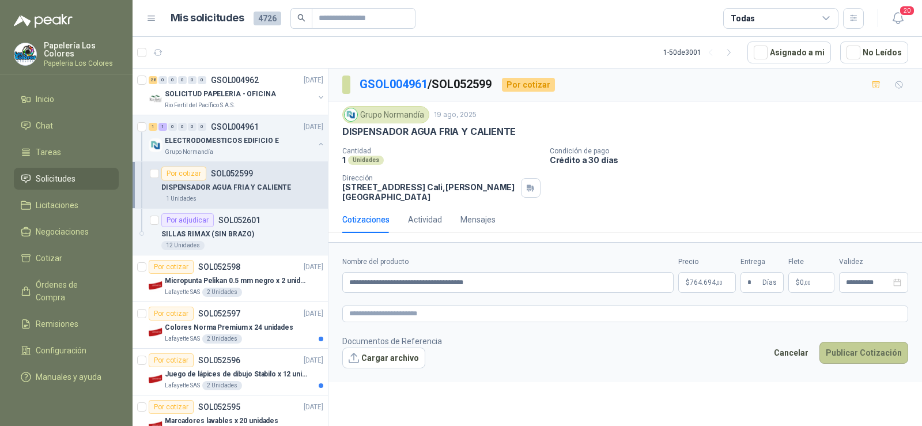
click at [857, 356] on button "Publicar Cotización" at bounding box center [864, 353] width 89 height 22
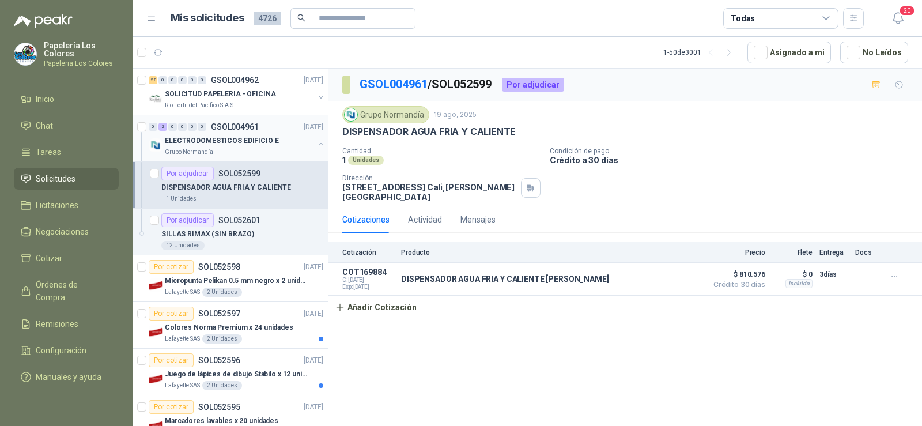
click at [197, 143] on p "ELECTRODOMESTICOS EDIFICIO E" at bounding box center [222, 140] width 114 height 11
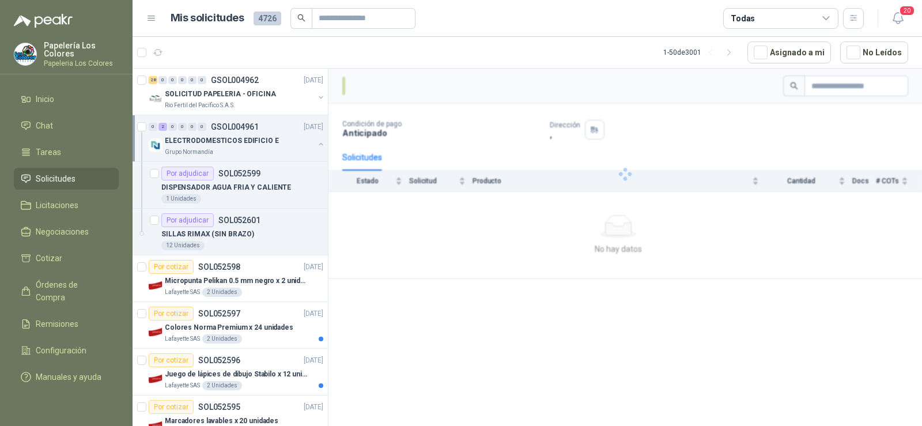
click at [197, 143] on p "ELECTRODOMESTICOS EDIFICIO E" at bounding box center [222, 140] width 114 height 11
